Goal: Find specific page/section

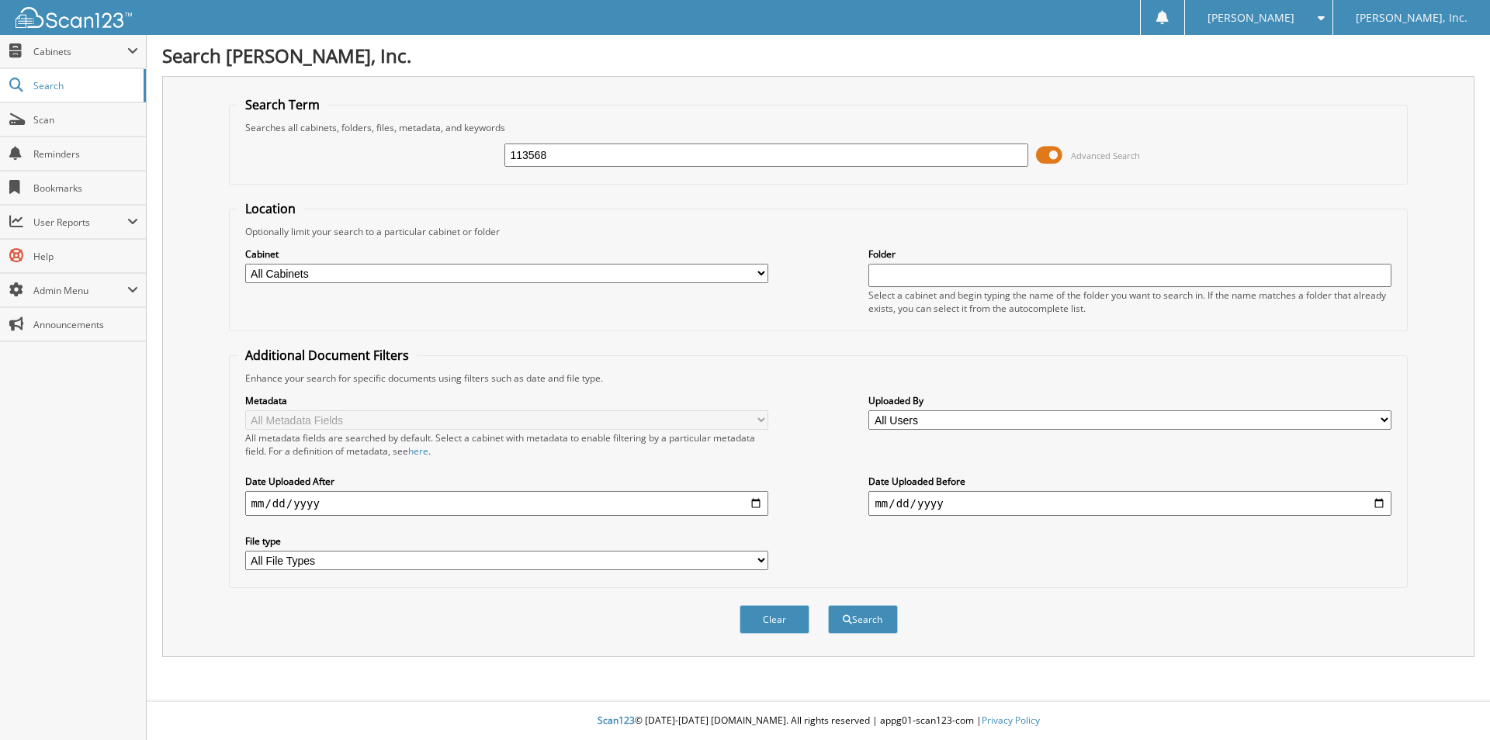
type input "113568"
click at [828, 605] on button "Search" at bounding box center [863, 619] width 70 height 29
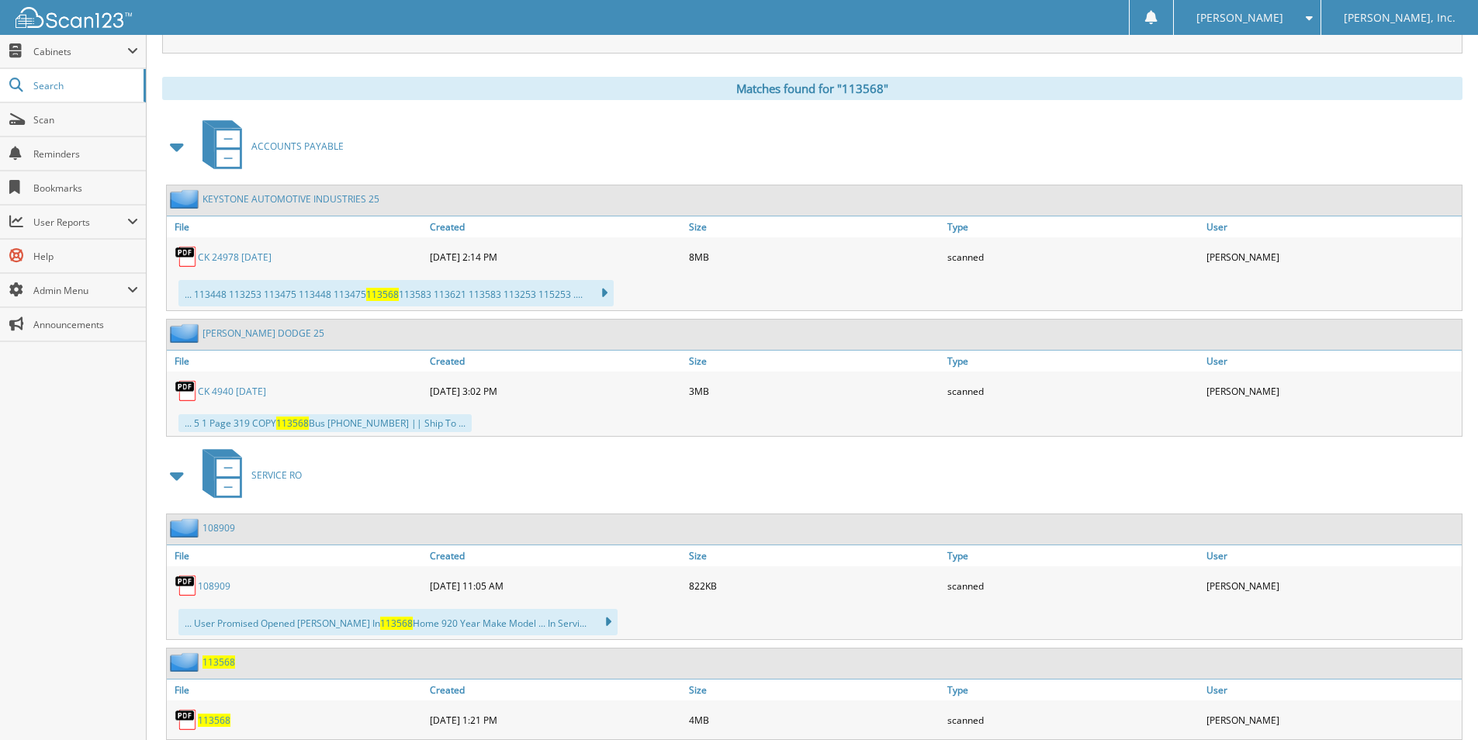
scroll to position [651, 0]
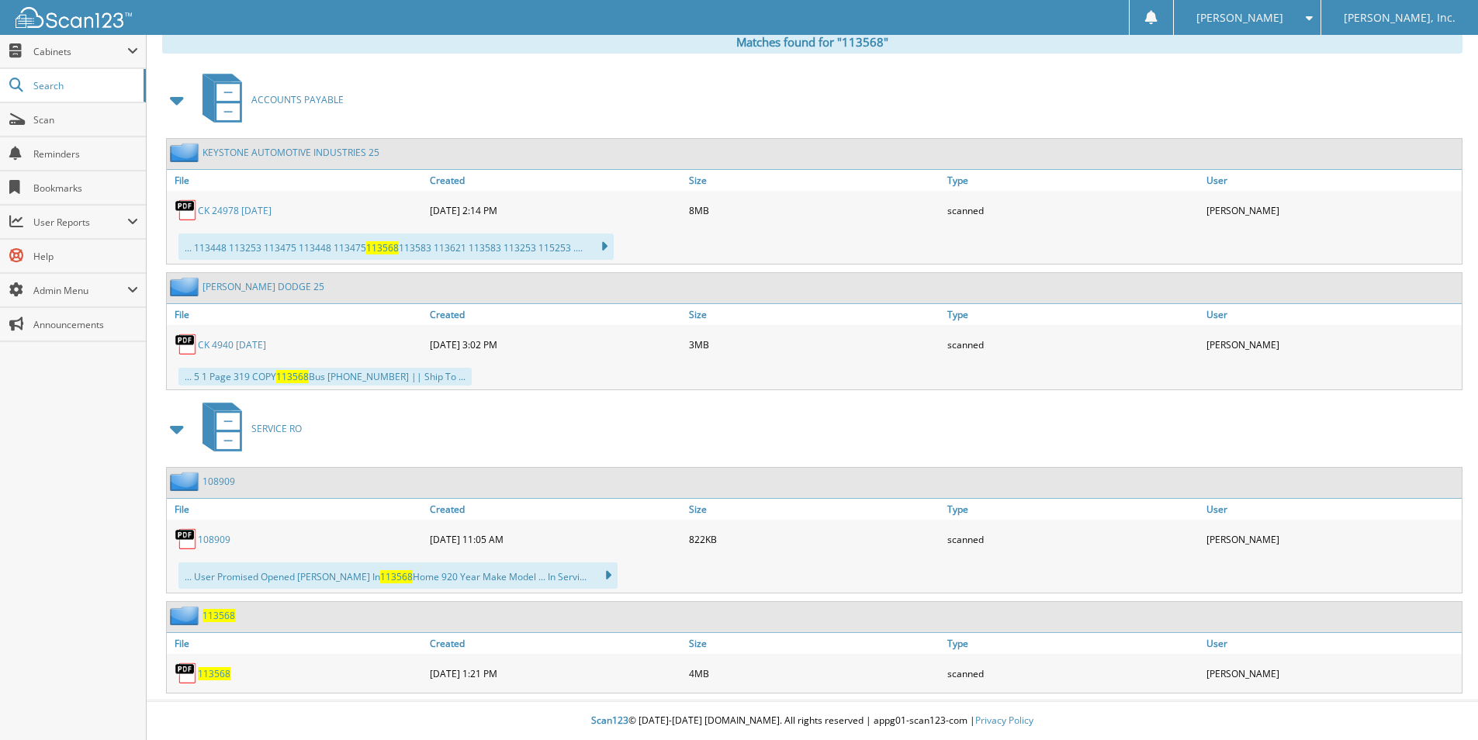
click at [214, 619] on span "113568" at bounding box center [219, 615] width 33 height 13
